Goal: Task Accomplishment & Management: Complete application form

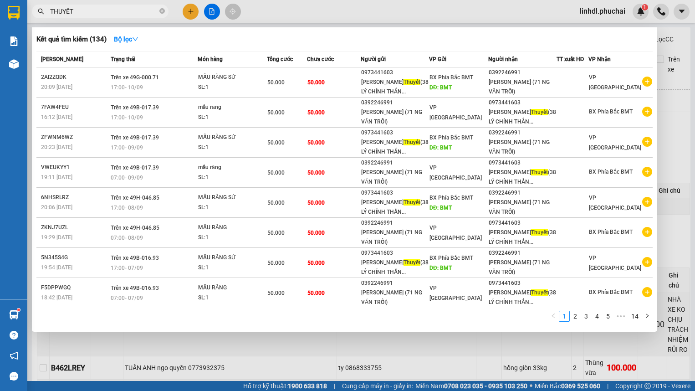
click at [129, 13] on input "THUYẾT" at bounding box center [103, 11] width 107 height 10
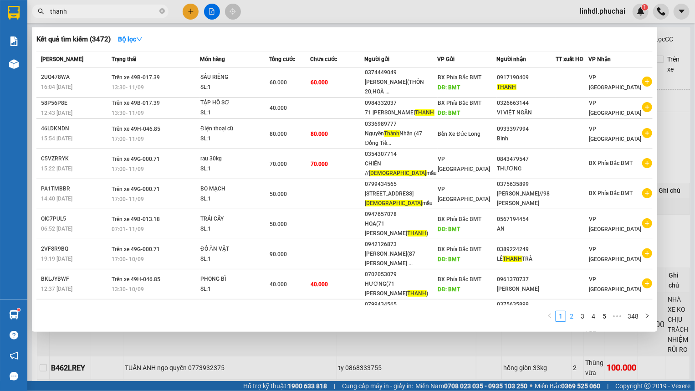
type input "thanh"
click at [571, 315] on link "2" at bounding box center [572, 316] width 10 height 10
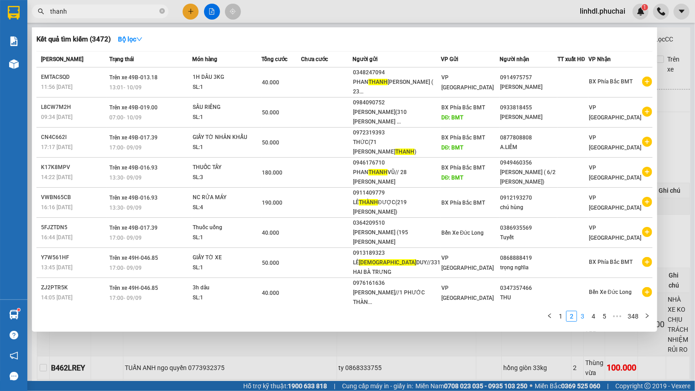
click at [579, 319] on link "3" at bounding box center [582, 316] width 10 height 10
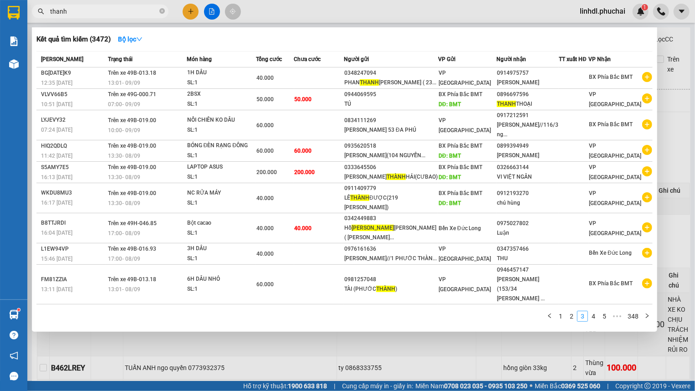
click at [579, 319] on link "3" at bounding box center [582, 316] width 10 height 10
click at [583, 319] on link "3" at bounding box center [582, 316] width 10 height 10
click at [587, 321] on link "3" at bounding box center [582, 316] width 10 height 10
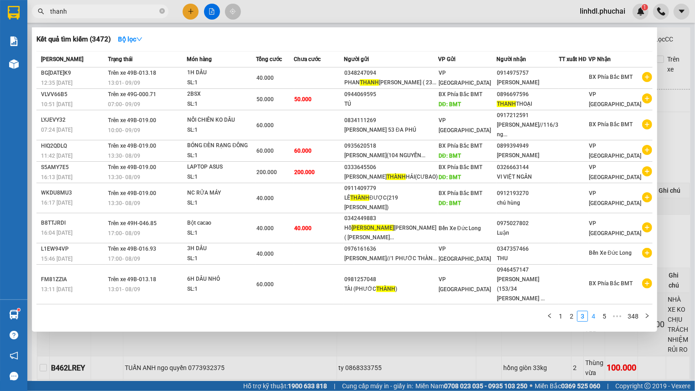
click at [591, 320] on link "4" at bounding box center [593, 316] width 10 height 10
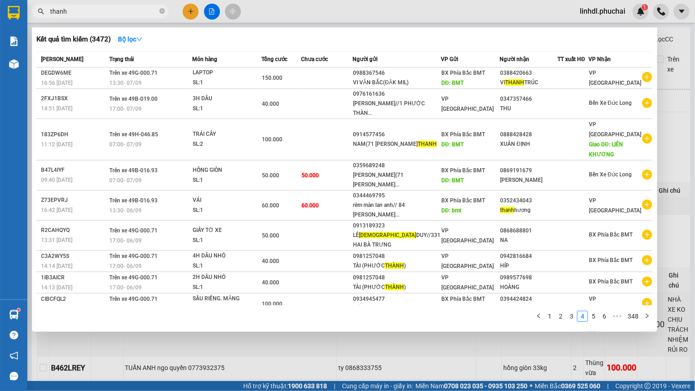
click at [111, 12] on input "thanh" at bounding box center [103, 11] width 107 height 10
click at [72, 13] on input "thanh" at bounding box center [103, 11] width 107 height 10
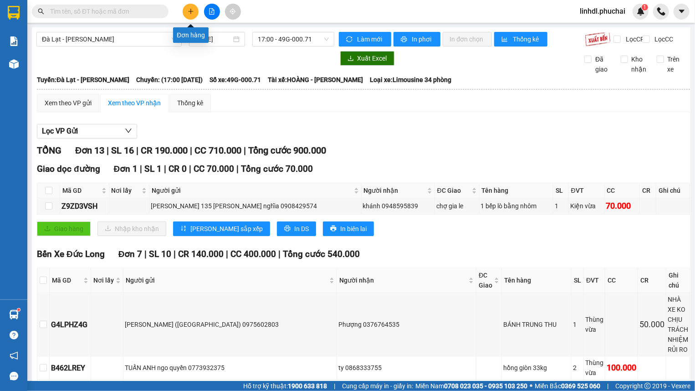
click at [190, 10] on icon "plus" at bounding box center [191, 11] width 6 height 6
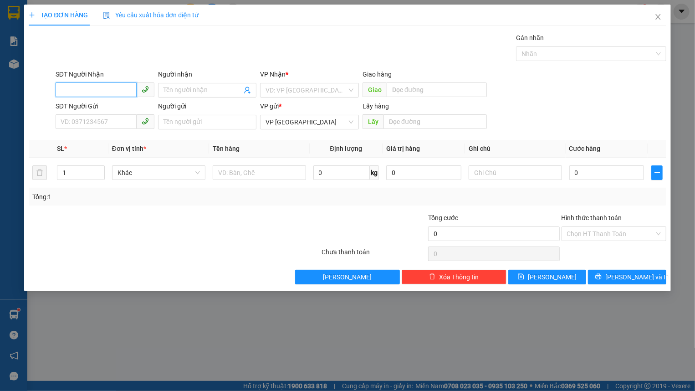
click at [88, 84] on input "SĐT Người Nhận" at bounding box center [96, 89] width 81 height 15
type input "0963371402"
click at [89, 111] on div "0963371402 - KIM OANH" at bounding box center [106, 108] width 90 height 10
type input "KIM OANH"
type input "HÒA THẮNG"
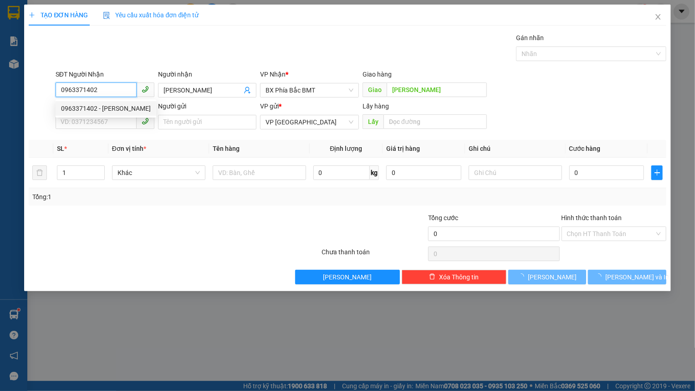
type input "50.000"
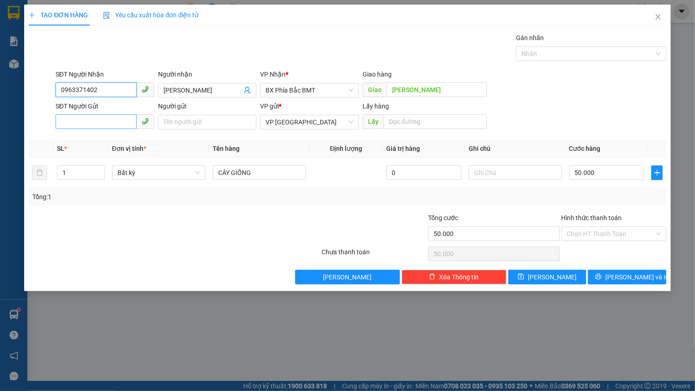
type input "0963371402"
click at [94, 119] on input "SĐT Người Gửi" at bounding box center [96, 121] width 81 height 15
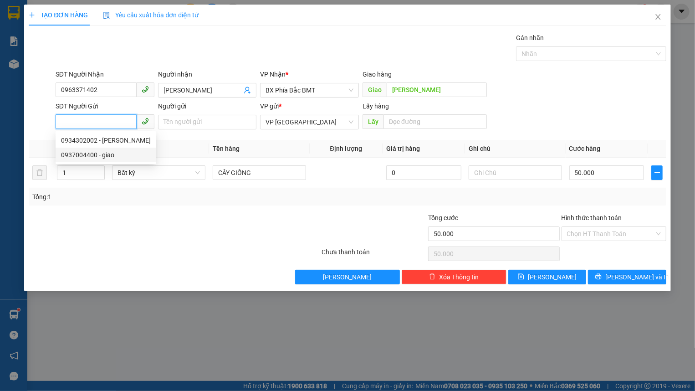
click at [120, 154] on div "0937004400 - giao" at bounding box center [106, 155] width 90 height 10
type input "0937004400"
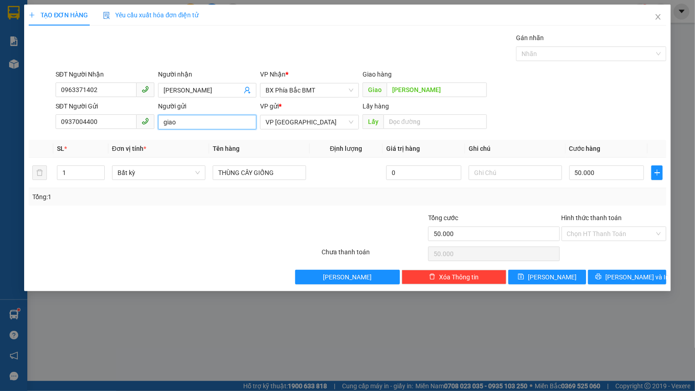
click at [159, 123] on input "giao" at bounding box center [207, 122] width 99 height 15
click at [216, 125] on input "phụng giao" at bounding box center [207, 122] width 99 height 15
type input "phụng giao"
click at [415, 91] on input "HÒA THẮNG" at bounding box center [437, 89] width 100 height 15
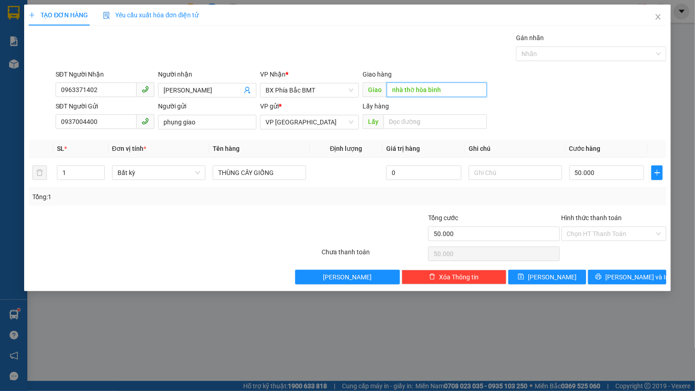
type input "nhà thờ hòa bình"
click at [160, 174] on span "Bất kỳ" at bounding box center [158, 173] width 82 height 14
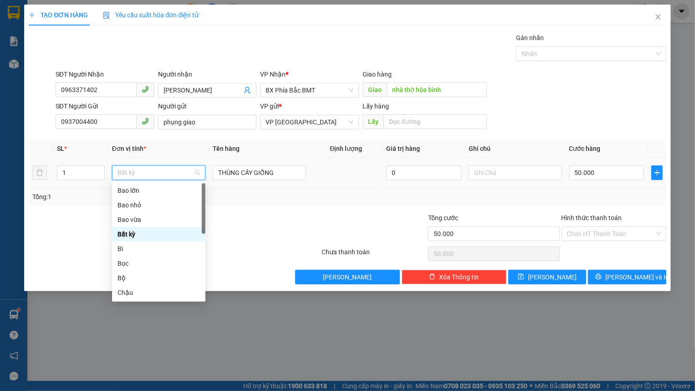
type input "t"
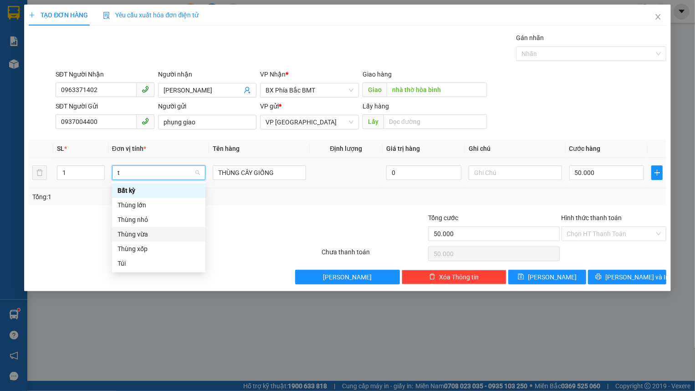
click at [150, 234] on div "Thùng vừa" at bounding box center [158, 234] width 82 height 10
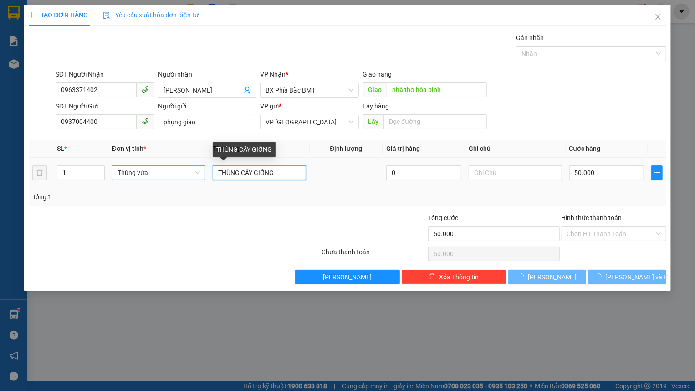
click at [277, 171] on input "THÙNG CÂY GIỐNG" at bounding box center [259, 172] width 93 height 15
type input "0"
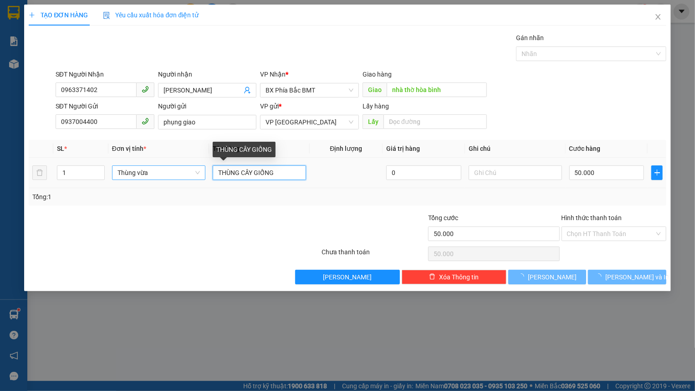
type input "0"
click at [277, 171] on input "THÙNG CÂY GIỐNG" at bounding box center [259, 172] width 93 height 15
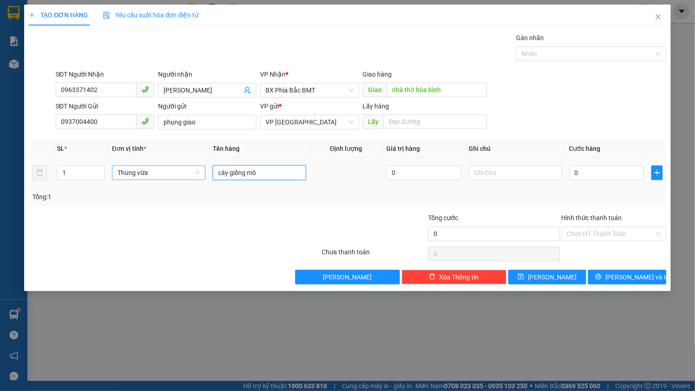
type input "cây giống mô"
click at [546, 182] on td at bounding box center [515, 173] width 101 height 31
click at [519, 177] on input "text" at bounding box center [515, 172] width 93 height 15
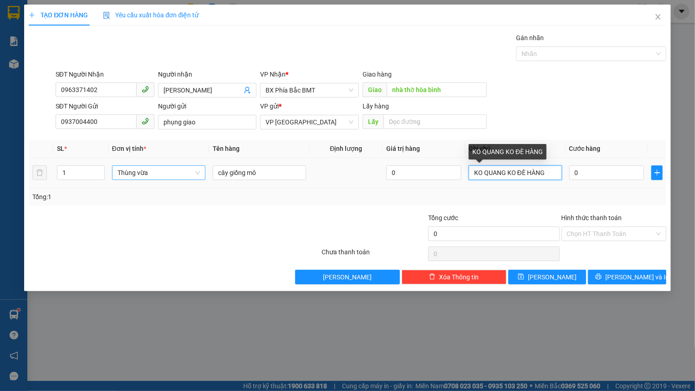
drag, startPoint x: 495, startPoint y: 171, endPoint x: 500, endPoint y: 170, distance: 5.1
click at [496, 170] on input "KO QUANG KO ĐÈ HÀNG" at bounding box center [515, 172] width 93 height 15
type input "KO QUĂNG KO ĐÈ HÀNG"
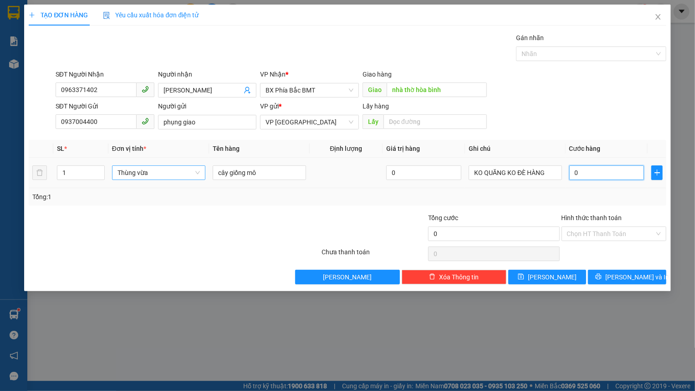
click at [611, 178] on input "0" at bounding box center [606, 172] width 75 height 15
type input "6"
type input "60"
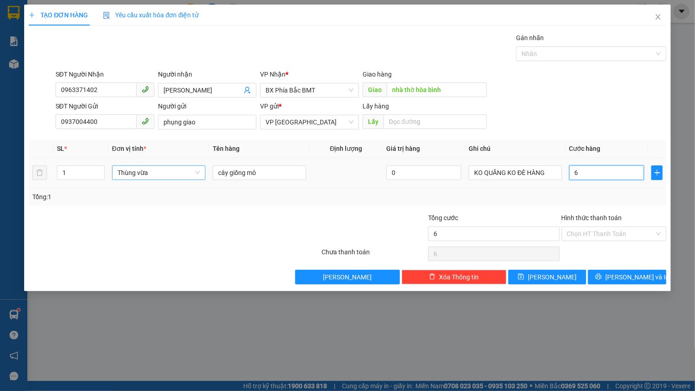
type input "60"
type input "600"
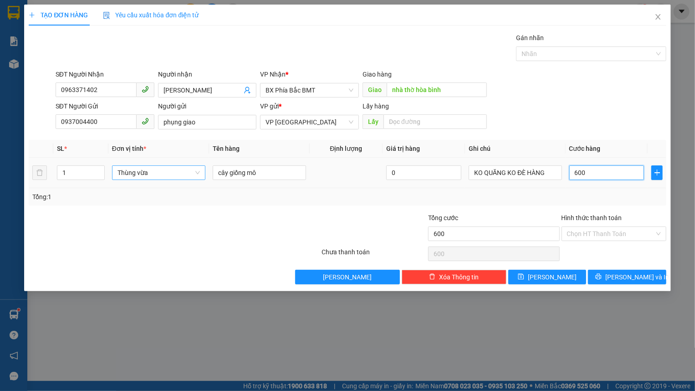
type input "6.000"
type input "60.000"
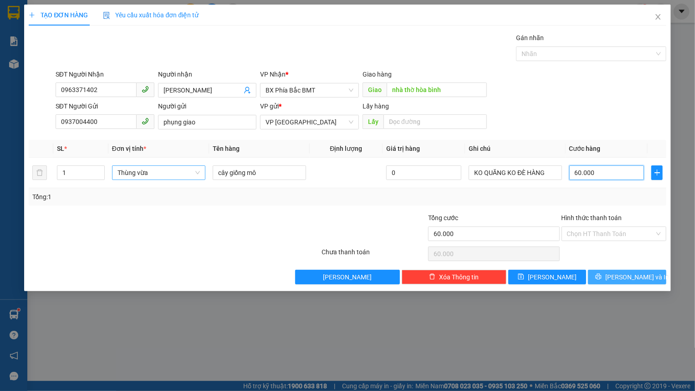
type input "60.000"
click at [626, 280] on span "Lưu và In" at bounding box center [637, 277] width 64 height 10
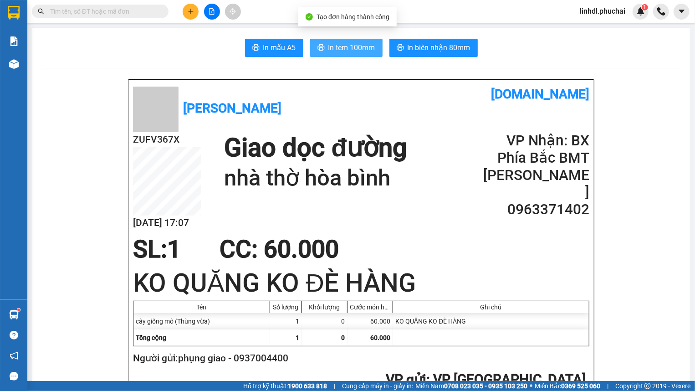
click at [352, 49] on span "In tem 100mm" at bounding box center [351, 47] width 47 height 11
click at [594, 13] on span "linhdl.phuchai" at bounding box center [602, 10] width 60 height 11
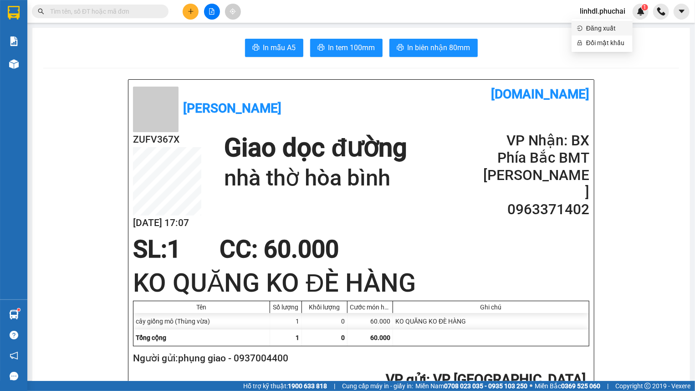
click at [604, 32] on span "Đăng xuất" at bounding box center [606, 28] width 41 height 10
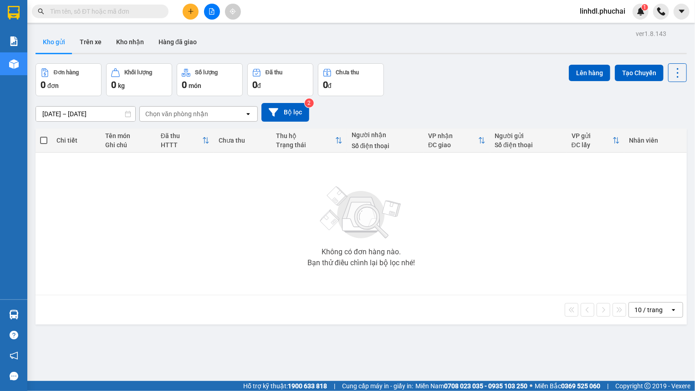
click at [137, 13] on input "text" at bounding box center [103, 11] width 107 height 10
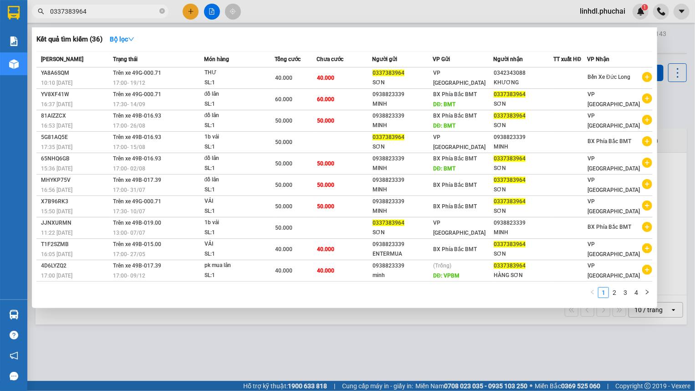
click at [118, 14] on input "0337383964" at bounding box center [103, 11] width 107 height 10
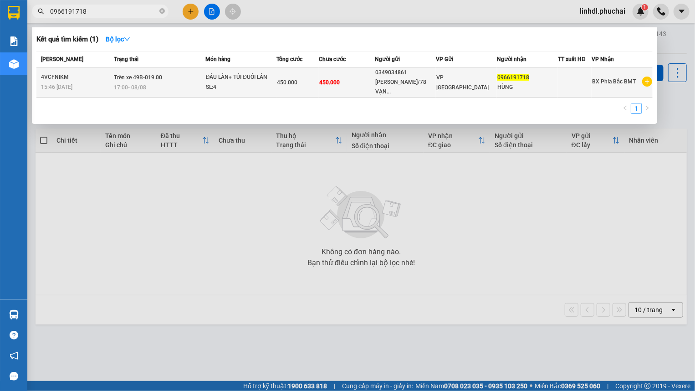
type input "0966191718"
click at [282, 79] on span "450.000" at bounding box center [287, 82] width 20 height 6
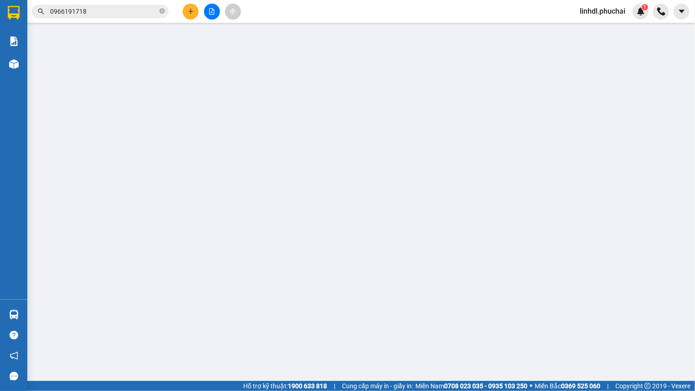
type input "0966191718"
type input "0349034861"
type input "450.000"
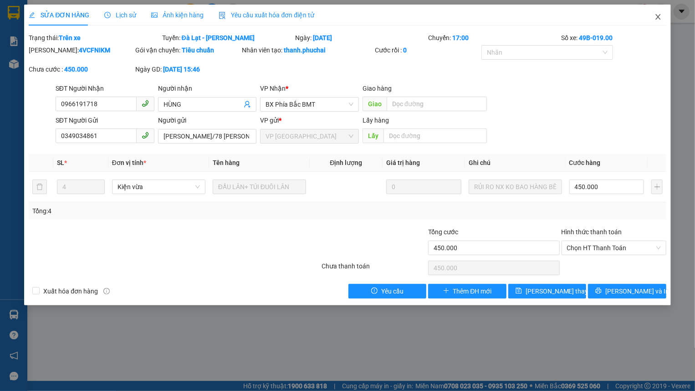
click at [656, 14] on icon "close" at bounding box center [657, 16] width 7 height 7
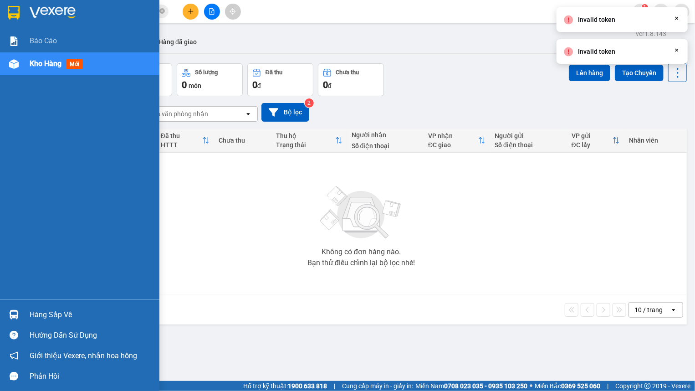
drag, startPoint x: 28, startPoint y: 65, endPoint x: 42, endPoint y: 59, distance: 15.1
